Goal: Task Accomplishment & Management: Use online tool/utility

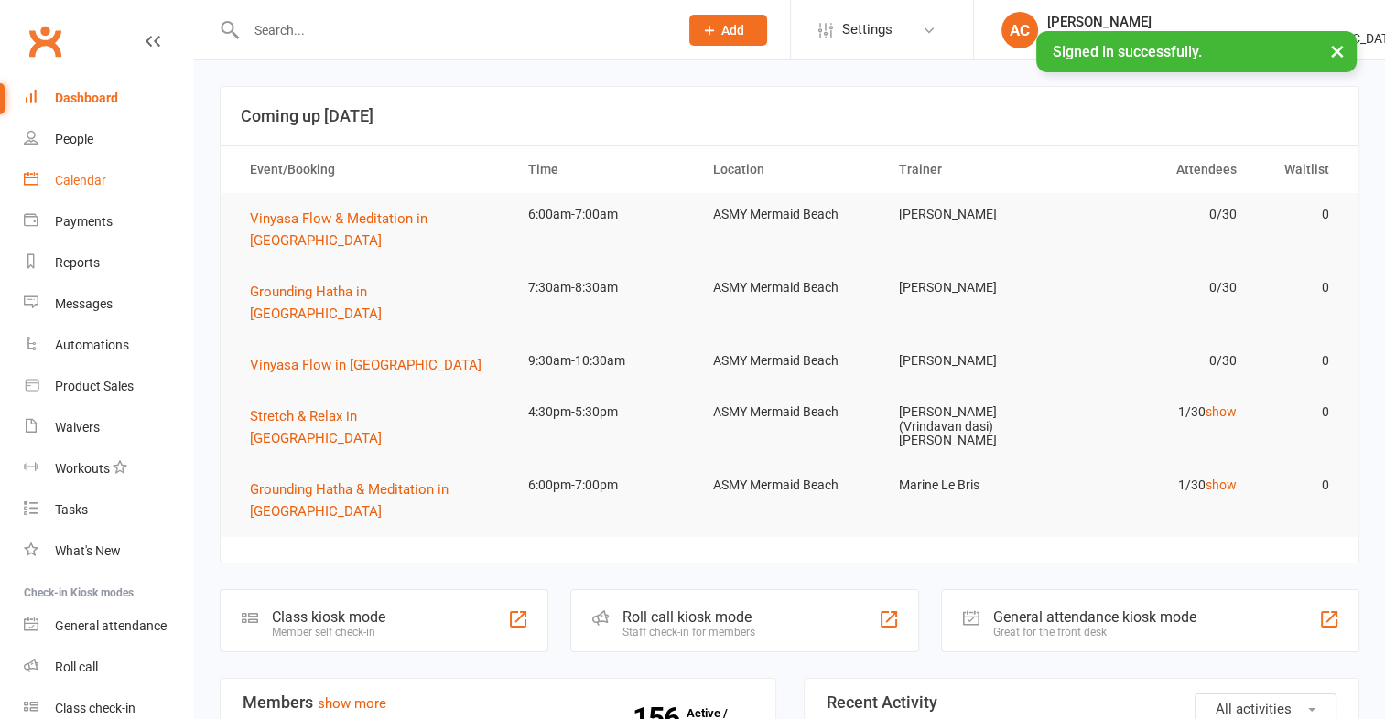
click at [62, 193] on link "Calendar" at bounding box center [108, 180] width 169 height 41
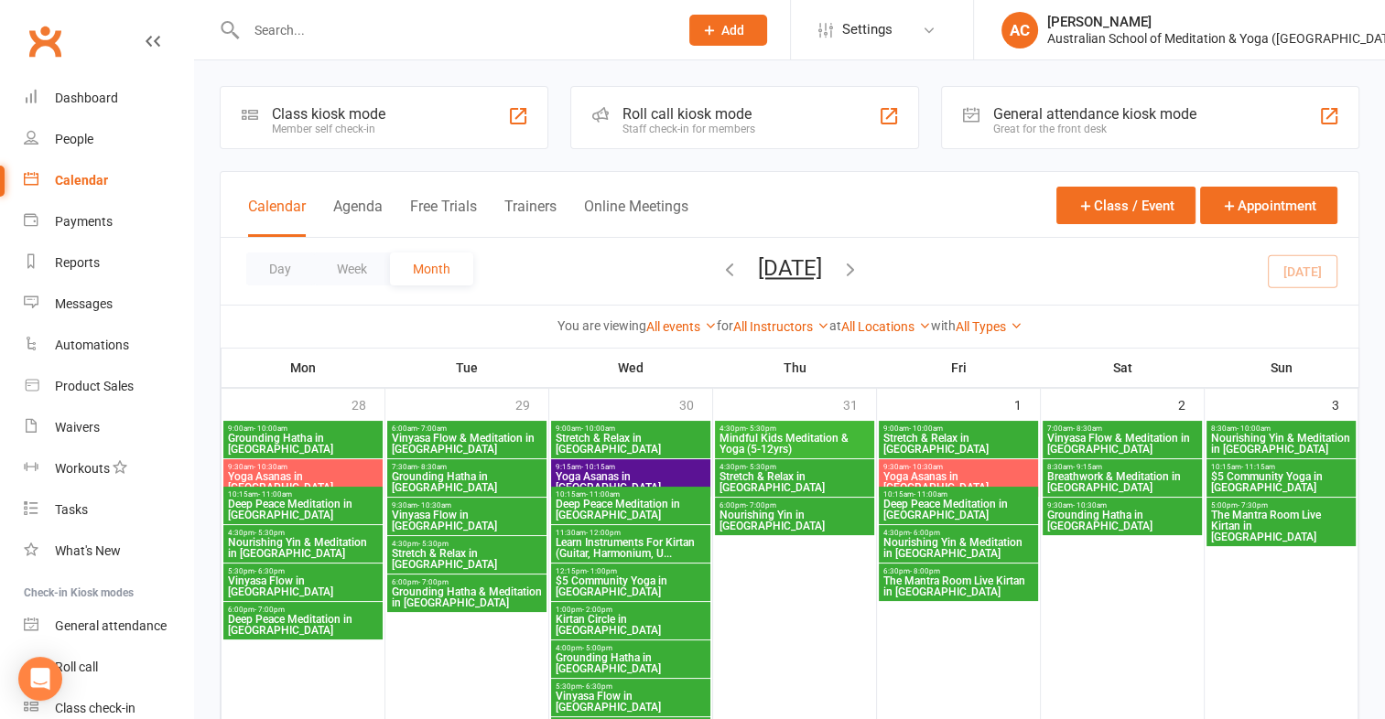
click at [361, 101] on div "Class kiosk mode Member self check-in" at bounding box center [384, 117] width 329 height 63
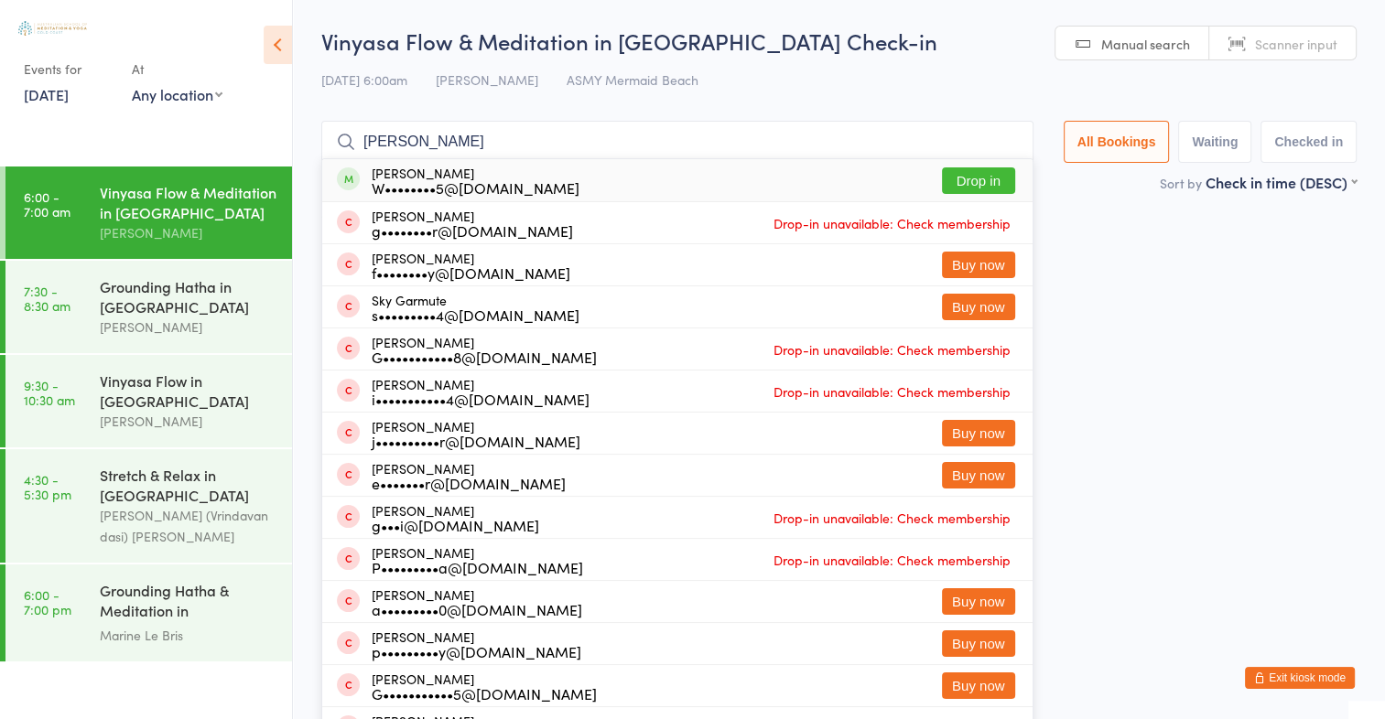
type input "gary"
click at [990, 186] on button "Drop in" at bounding box center [978, 181] width 73 height 27
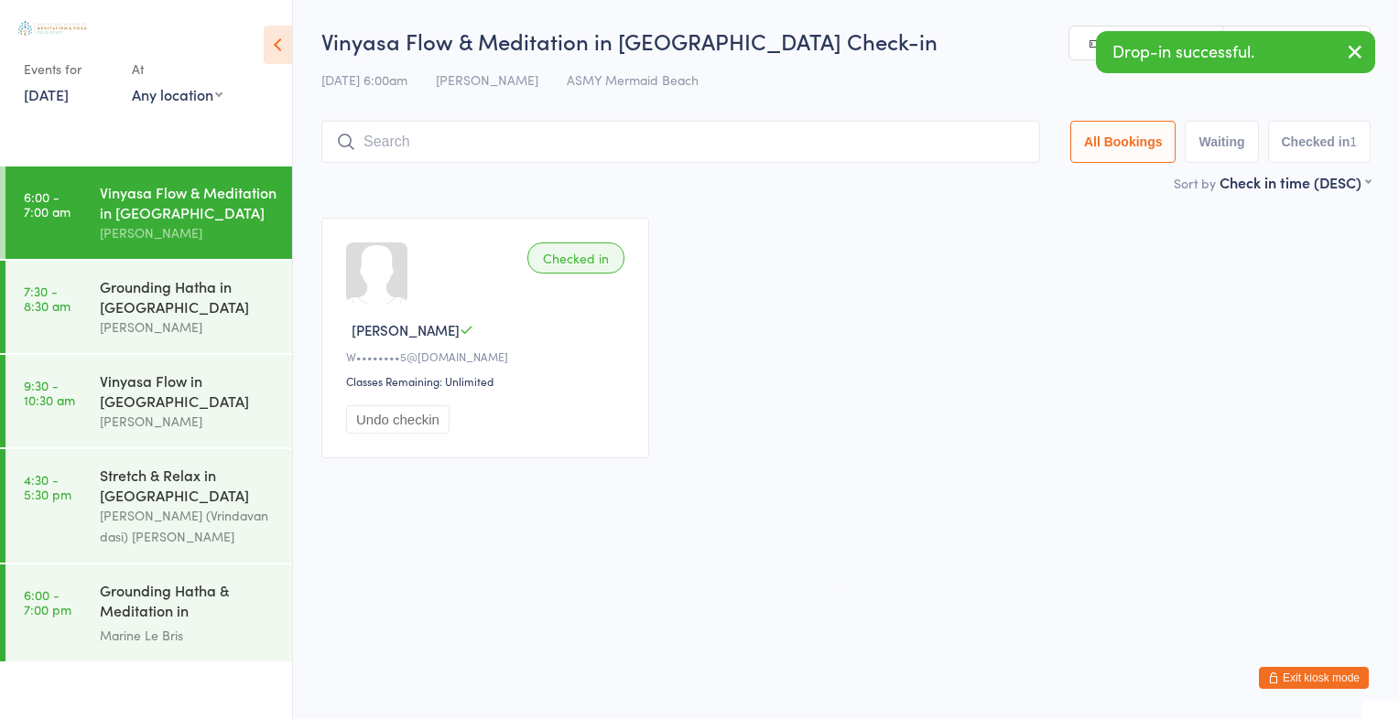
click at [1355, 57] on icon "button" at bounding box center [1355, 51] width 22 height 23
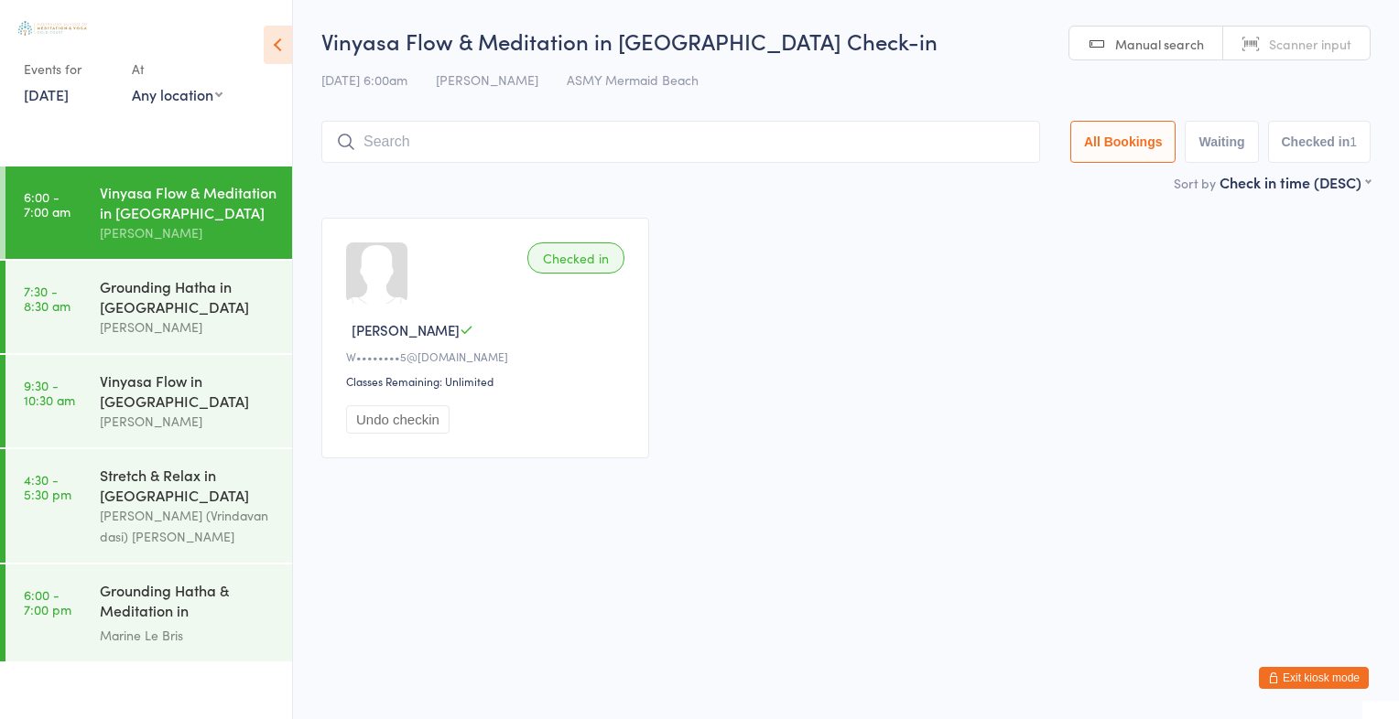
click at [1324, 46] on span "Scanner input" at bounding box center [1310, 44] width 82 height 18
click at [1162, 49] on span "Manual search" at bounding box center [1159, 44] width 89 height 18
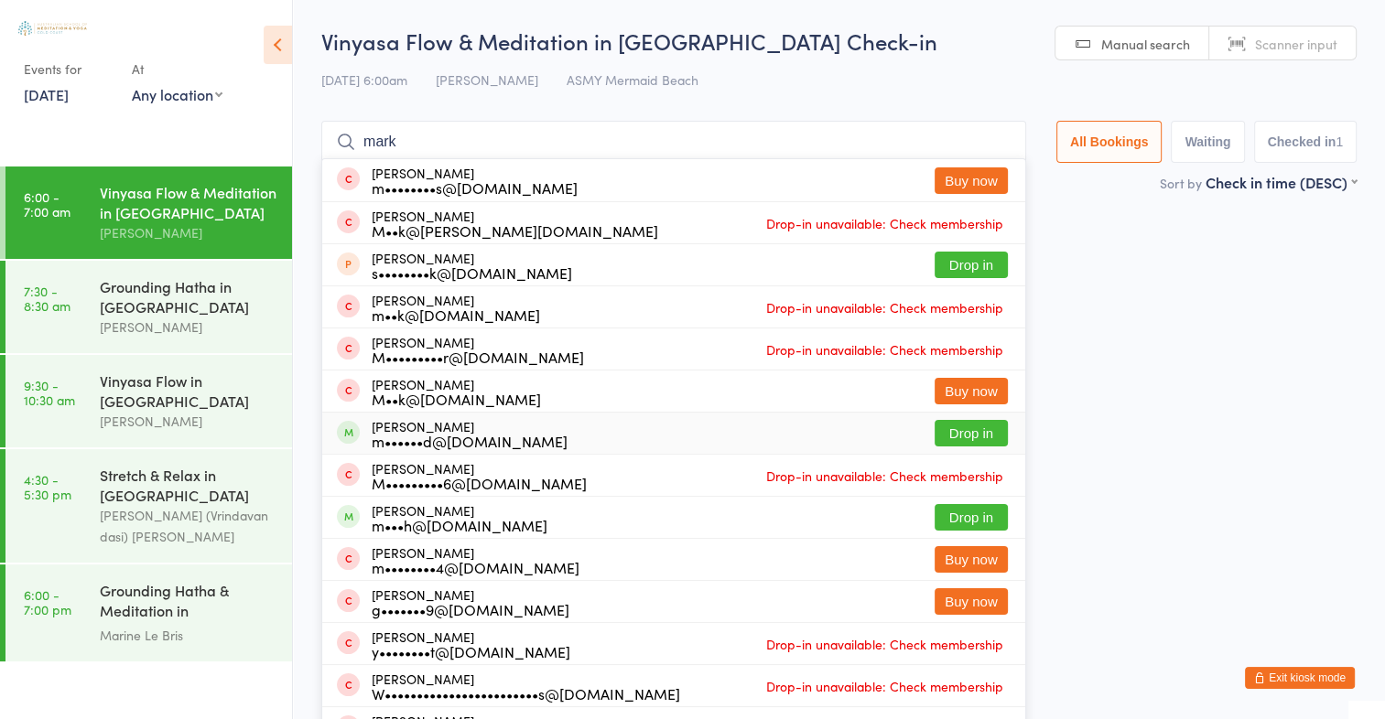
type input "mark"
click at [977, 424] on button "Drop in" at bounding box center [971, 433] width 73 height 27
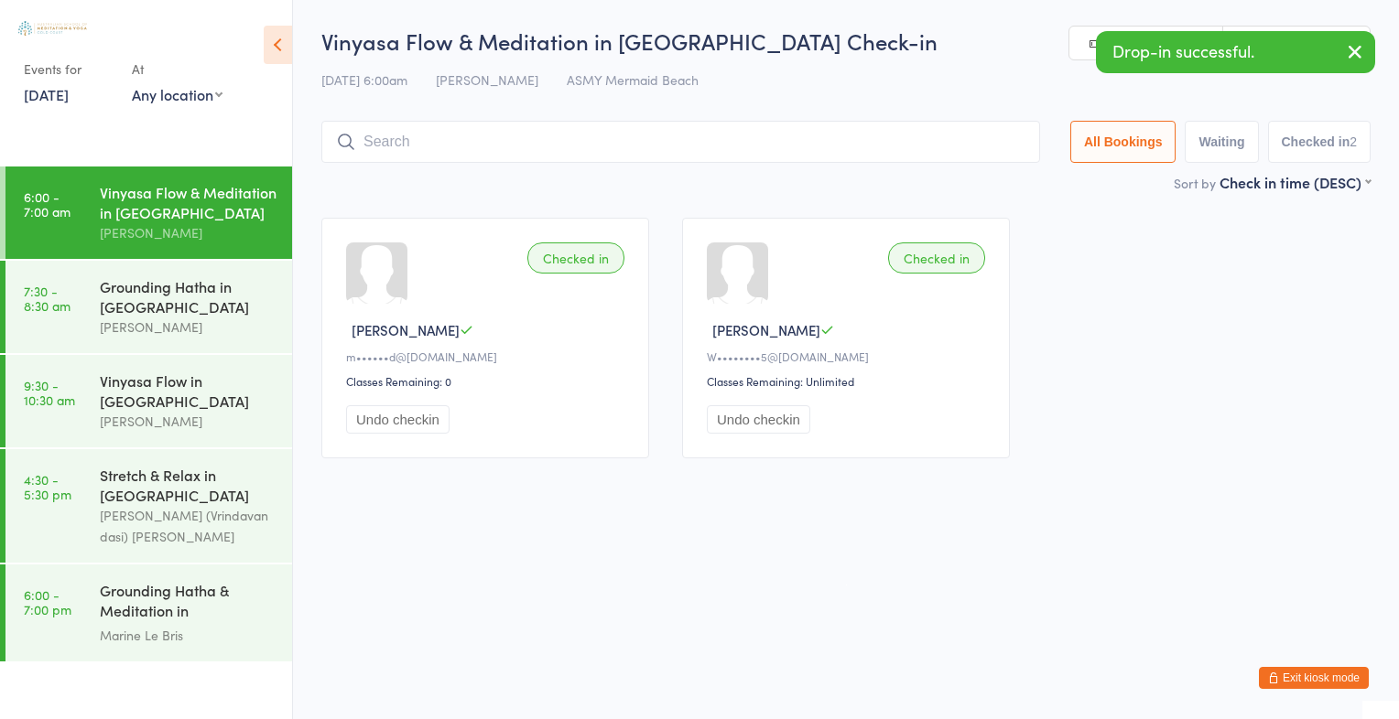
click at [1367, 51] on button "button" at bounding box center [1355, 53] width 40 height 42
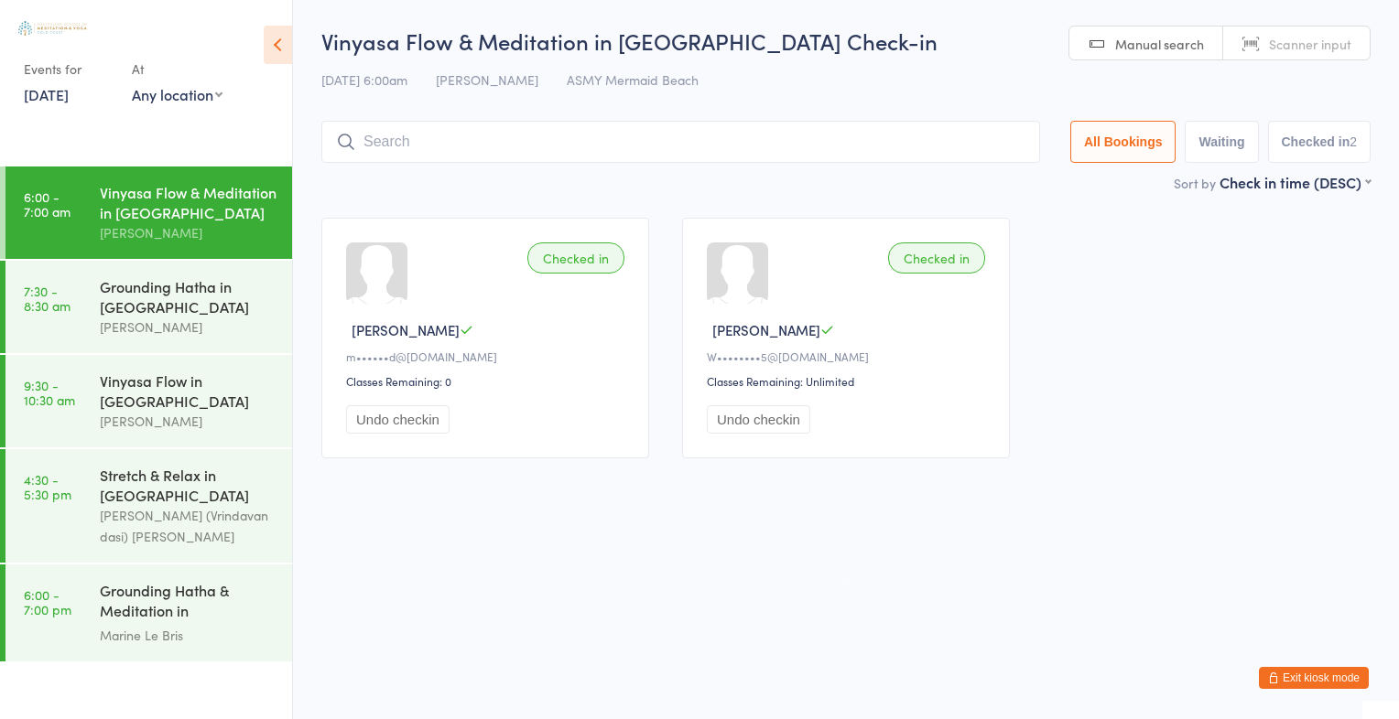
click at [1329, 47] on span "Scanner input" at bounding box center [1310, 44] width 82 height 18
type input "2898"
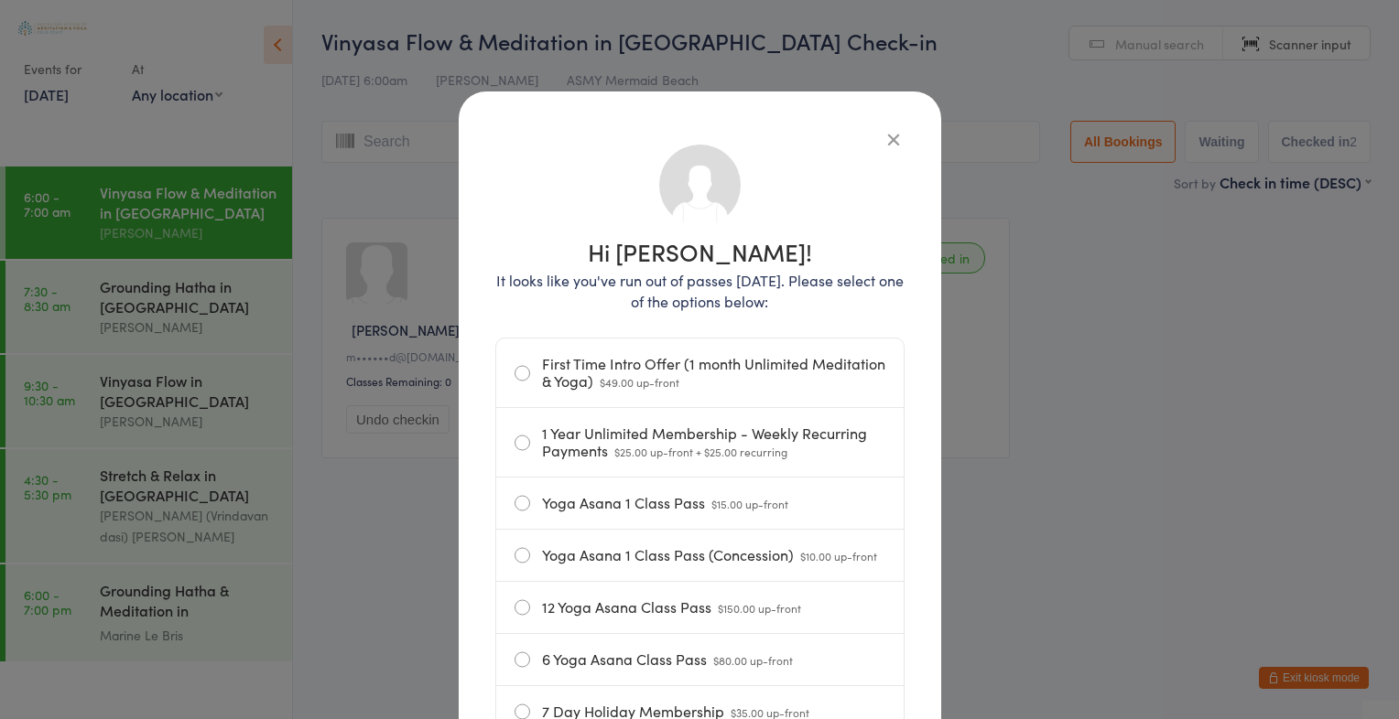
click at [888, 135] on icon "button" at bounding box center [893, 139] width 20 height 20
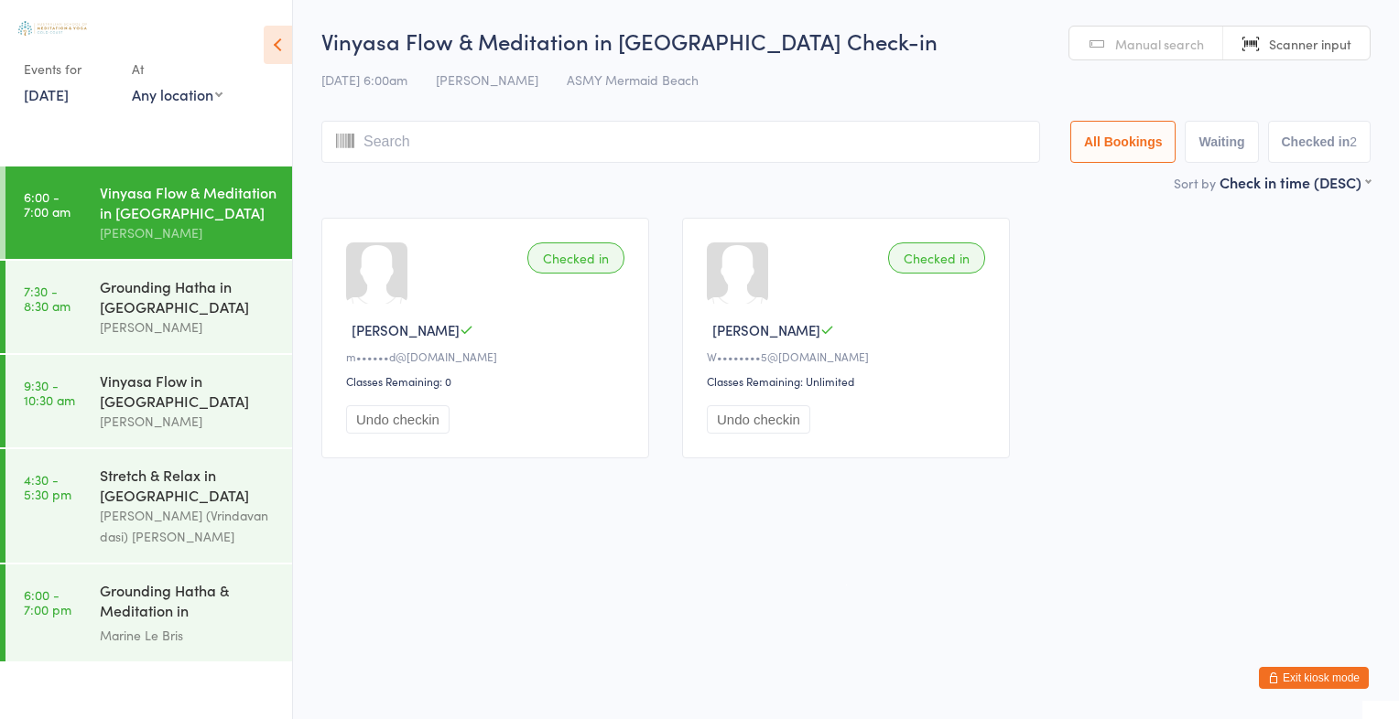
click at [427, 124] on input "search" at bounding box center [680, 142] width 719 height 42
type input "2553"
